Goal: Information Seeking & Learning: Understand process/instructions

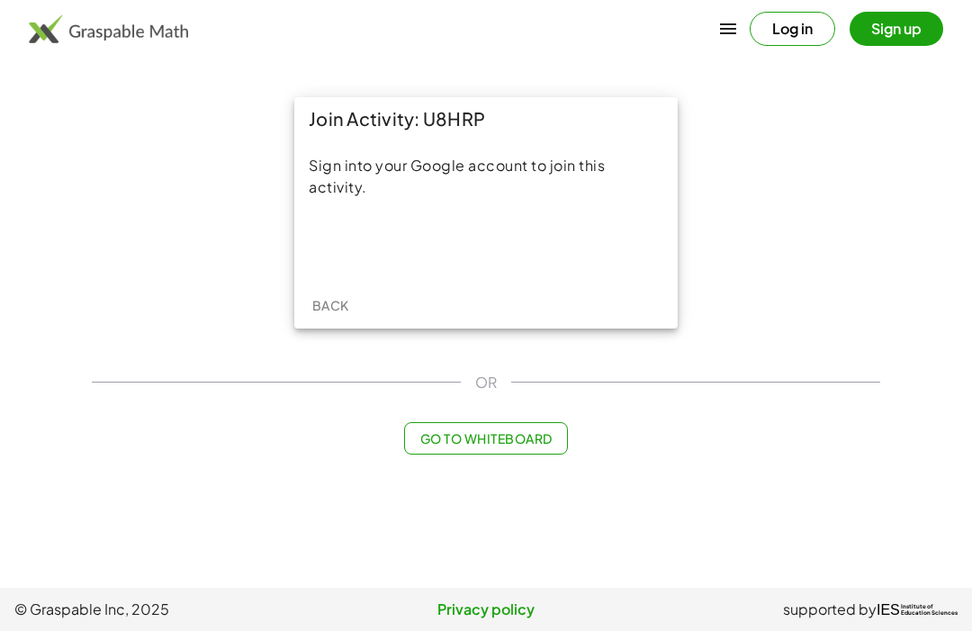
click at [489, 246] on div "Sign in with Google. Opens in new tab" at bounding box center [486, 245] width 166 height 40
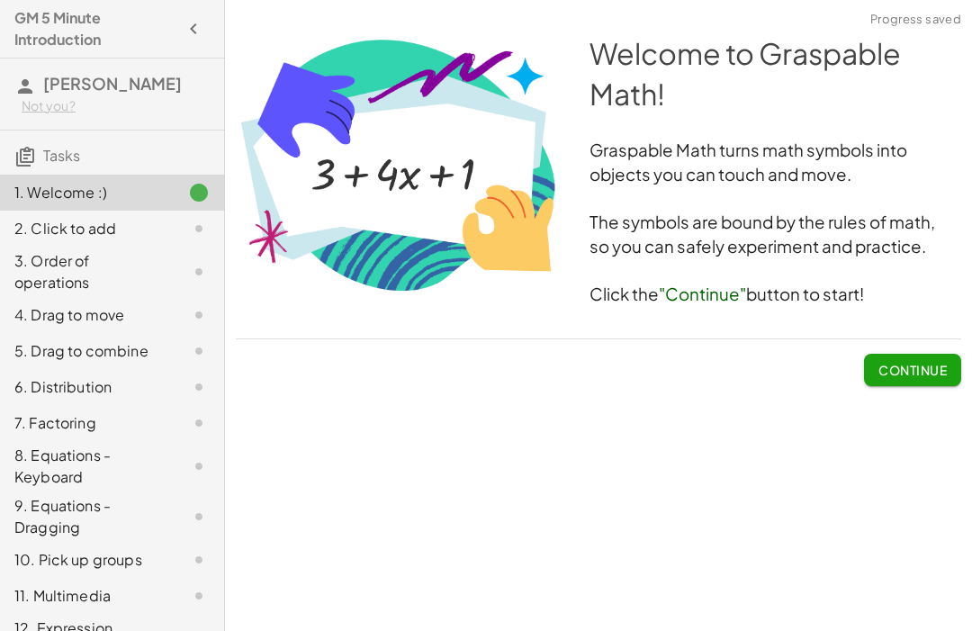
click at [910, 383] on button "Continue" at bounding box center [912, 370] width 97 height 32
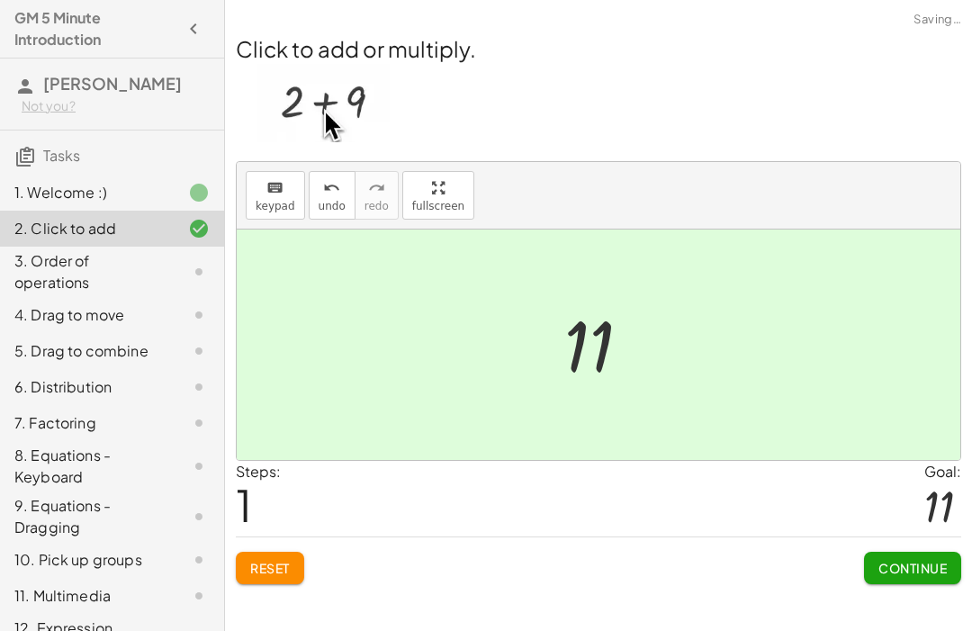
click at [657, 394] on div at bounding box center [598, 344] width 723 height 230
click at [900, 551] on button "Continue" at bounding box center [912, 567] width 97 height 32
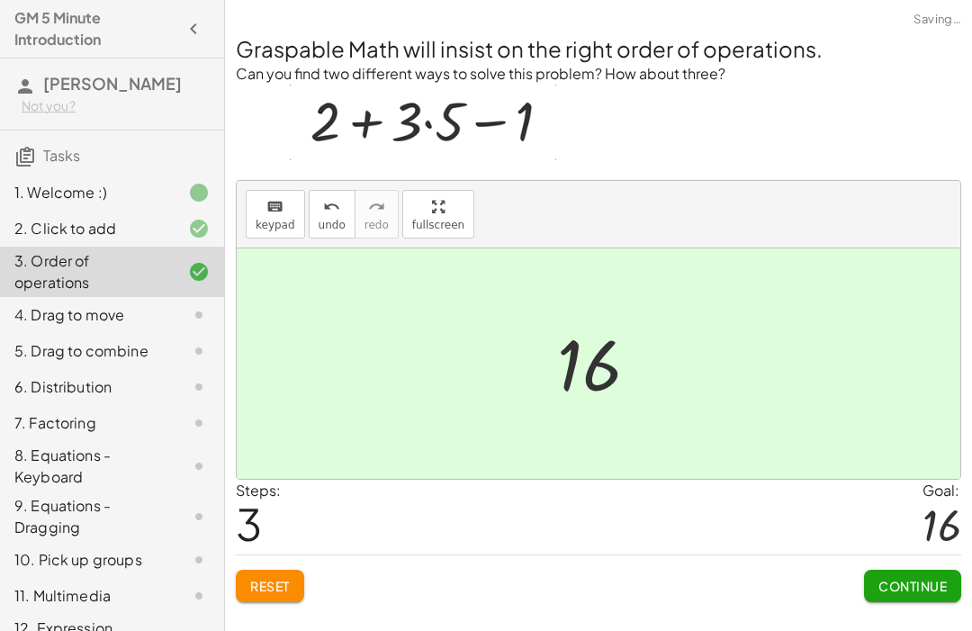
click at [929, 585] on span "Continue" at bounding box center [912, 586] width 68 height 16
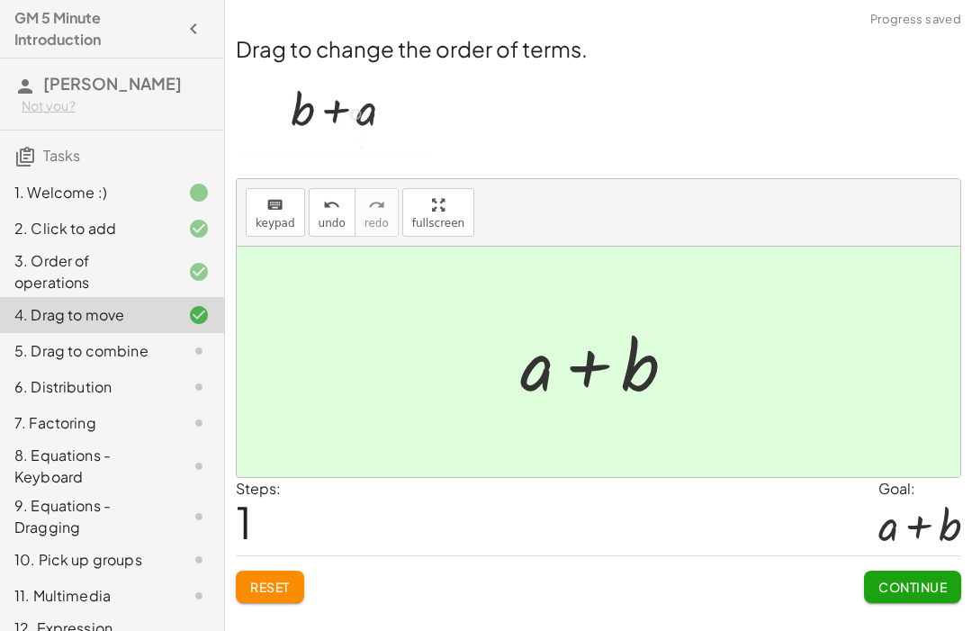
click at [909, 600] on button "Continue" at bounding box center [912, 586] width 97 height 32
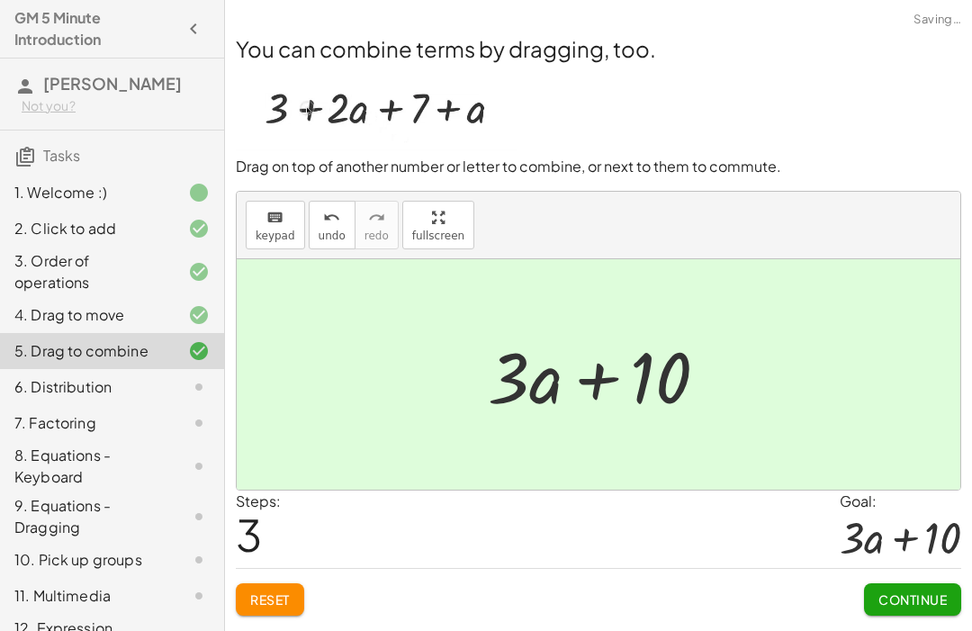
click at [901, 612] on button "Continue" at bounding box center [912, 599] width 97 height 32
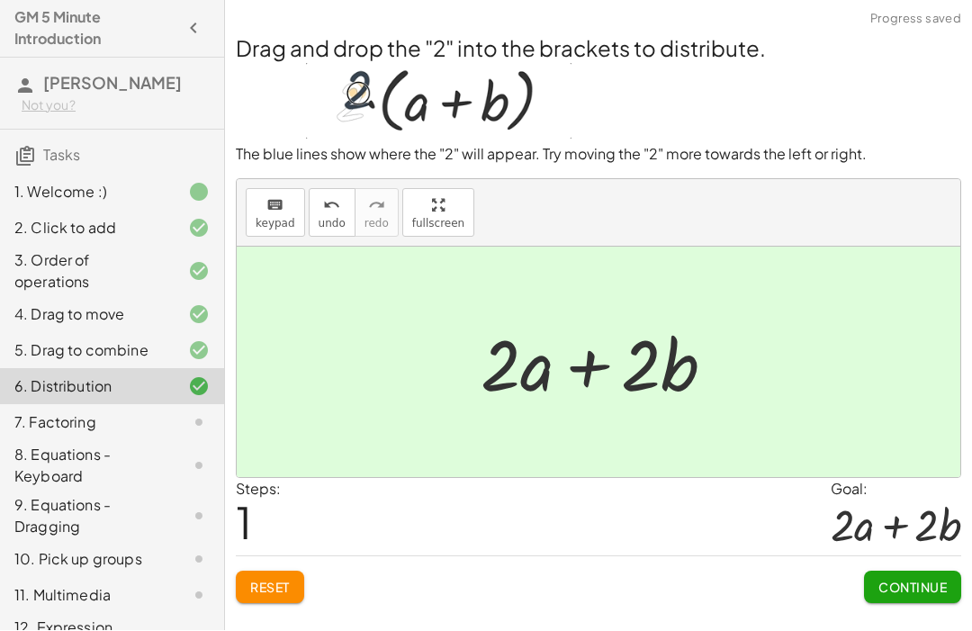
click at [907, 630] on div "Welcome to Graspable Math! Graspable Math turns math symbols into objects you c…" at bounding box center [598, 315] width 747 height 631
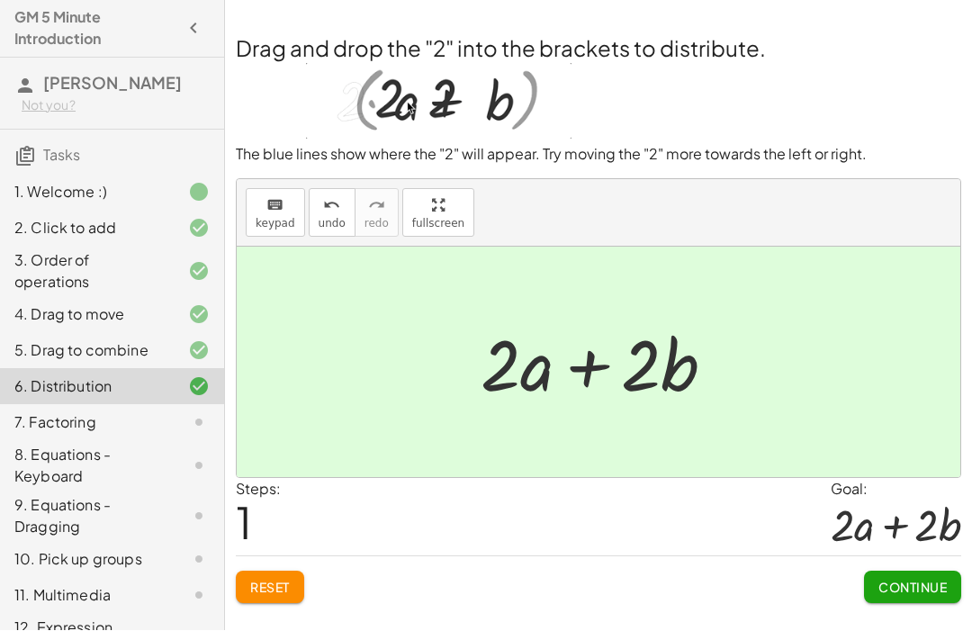
click at [916, 582] on span "Continue" at bounding box center [912, 587] width 68 height 16
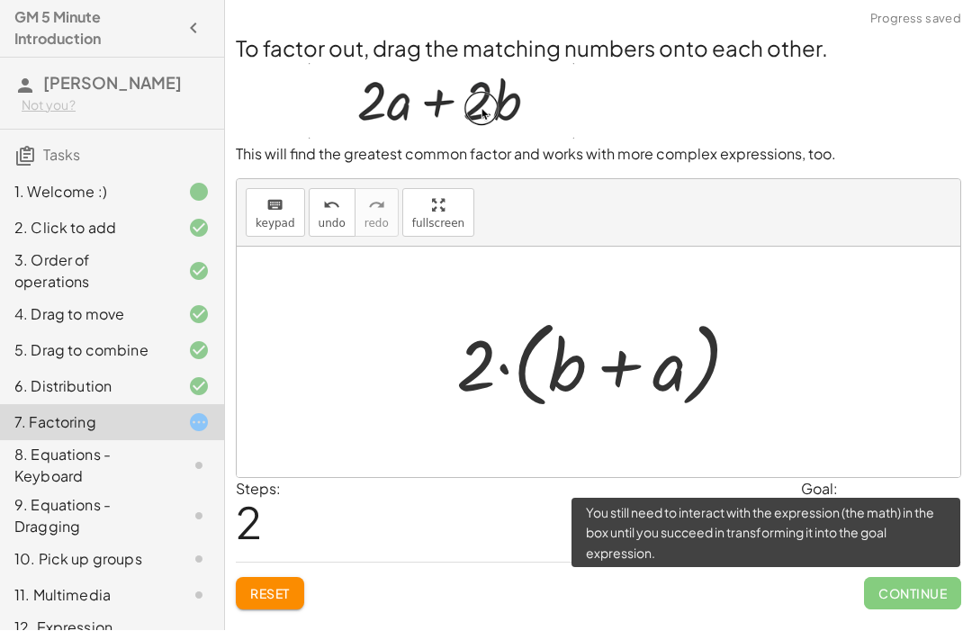
click at [917, 596] on span "Continue" at bounding box center [912, 594] width 97 height 32
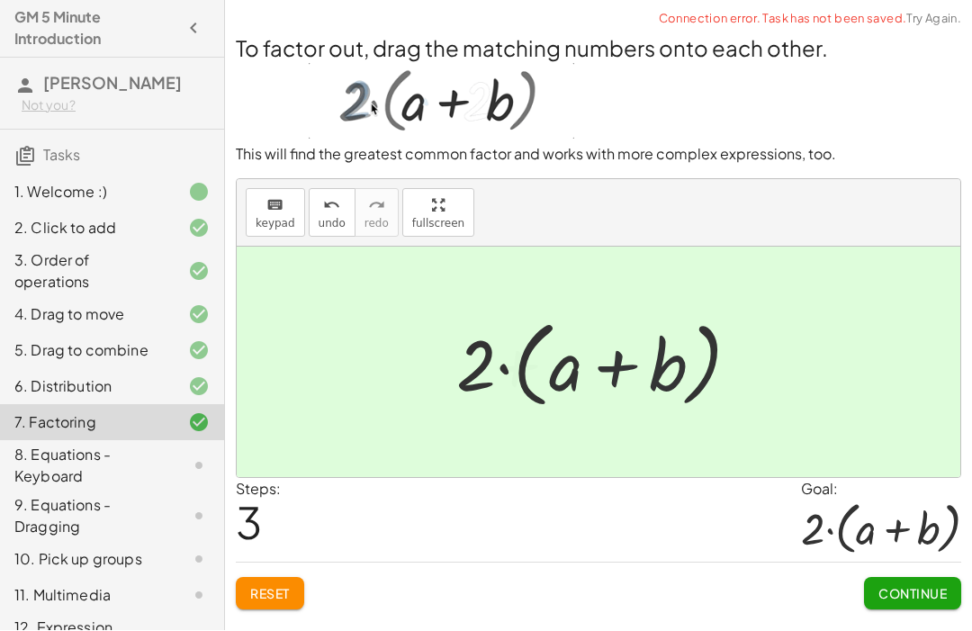
click at [897, 605] on button "Continue" at bounding box center [912, 594] width 97 height 32
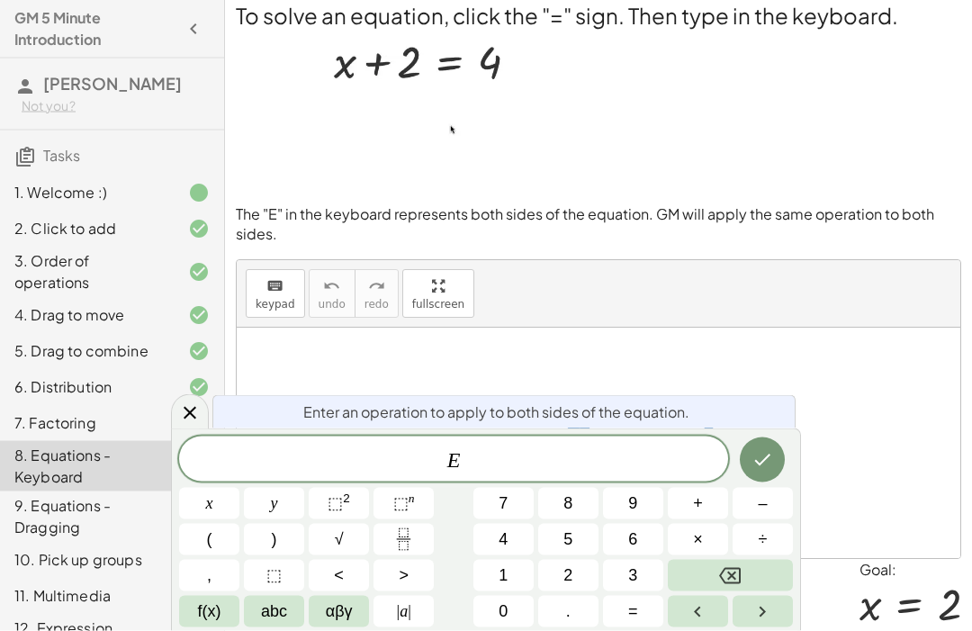
scroll to position [10, 0]
click at [752, 519] on button "–" at bounding box center [762, 503] width 60 height 31
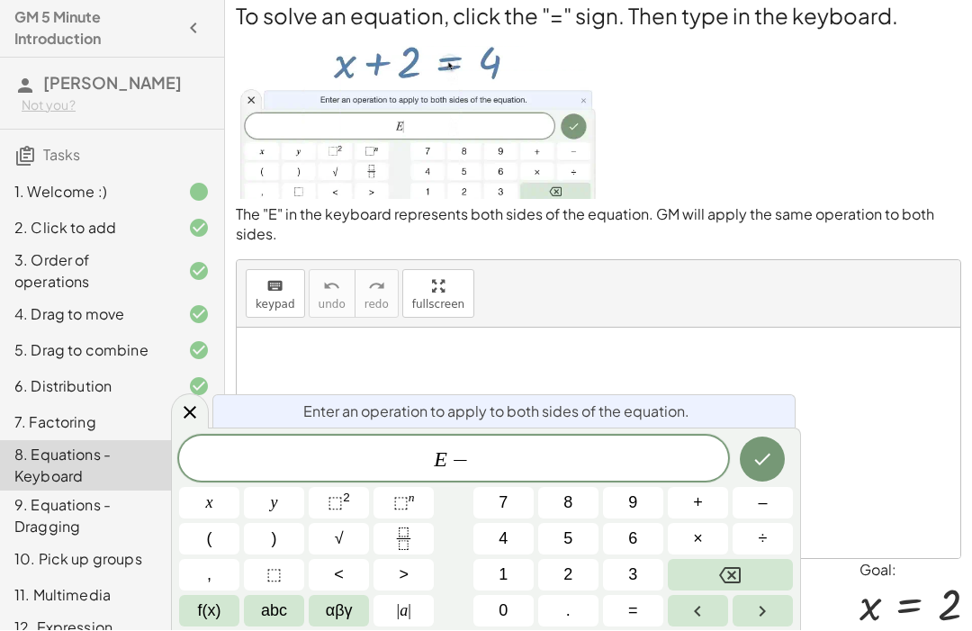
click at [575, 591] on button "2" at bounding box center [568, 575] width 60 height 31
click at [773, 471] on icon "Done" at bounding box center [762, 460] width 22 height 22
click at [765, 466] on icon "Done" at bounding box center [763, 460] width 16 height 12
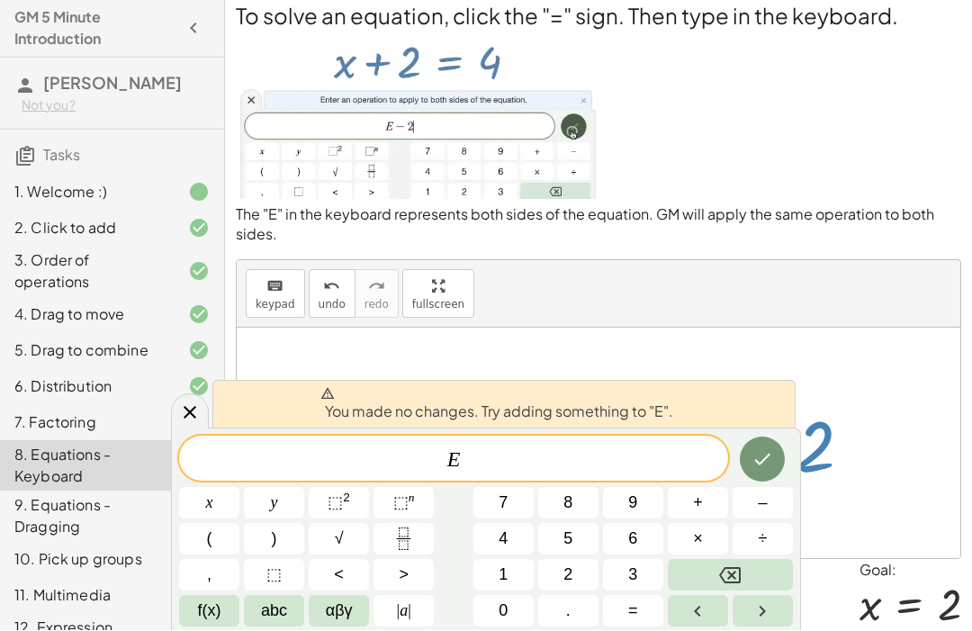
click at [747, 482] on button "Done" at bounding box center [762, 459] width 45 height 45
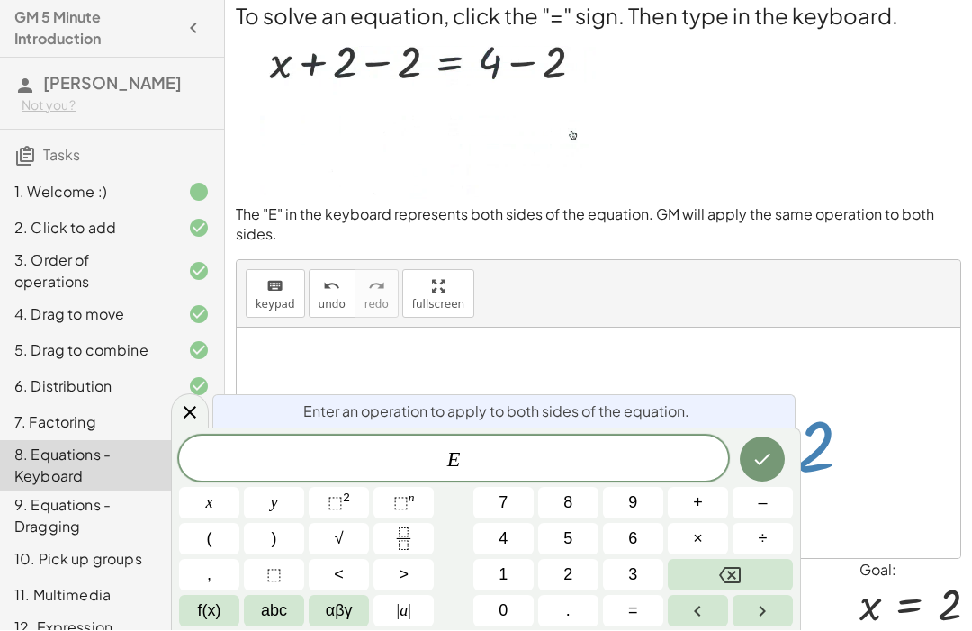
click at [776, 482] on button "Done" at bounding box center [762, 459] width 45 height 45
click at [758, 471] on icon "Done" at bounding box center [762, 460] width 22 height 22
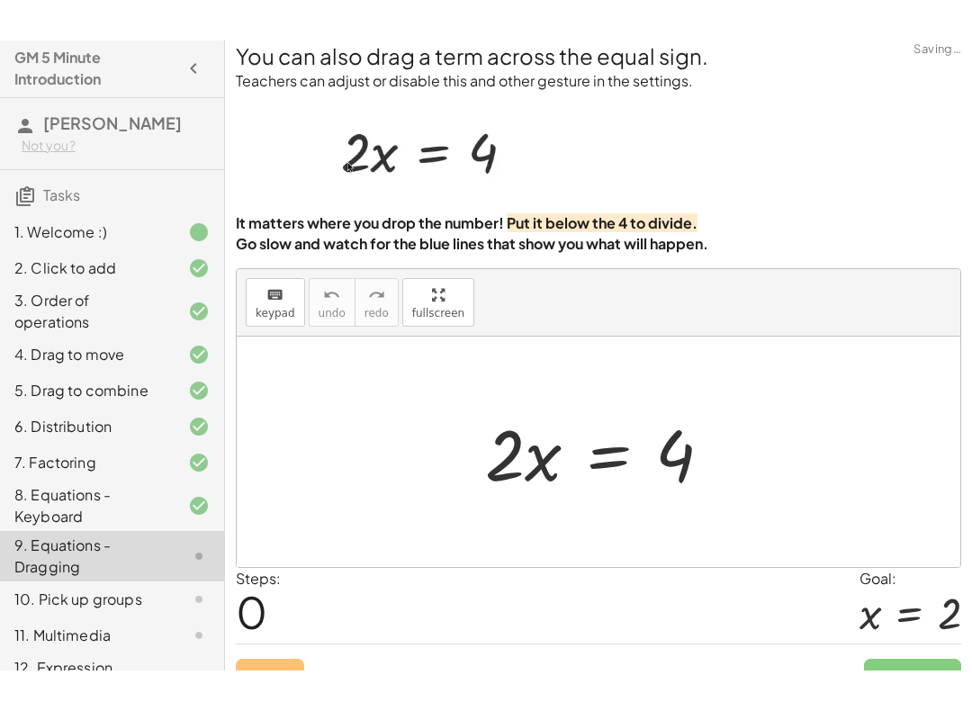
scroll to position [0, 0]
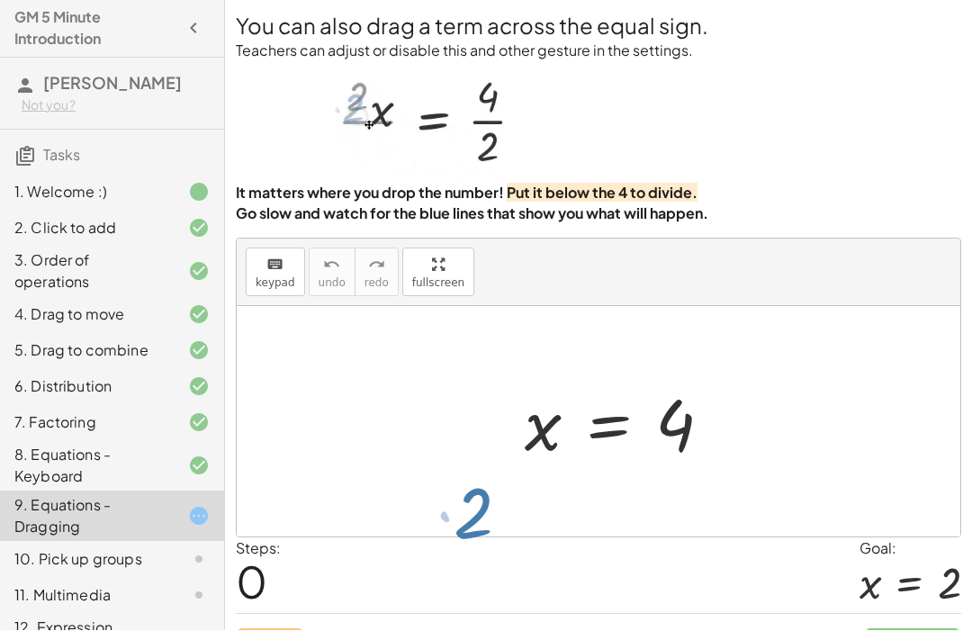
click at [417, 266] on button "fullscreen" at bounding box center [438, 272] width 72 height 49
